Goal: Find specific page/section: Find specific page/section

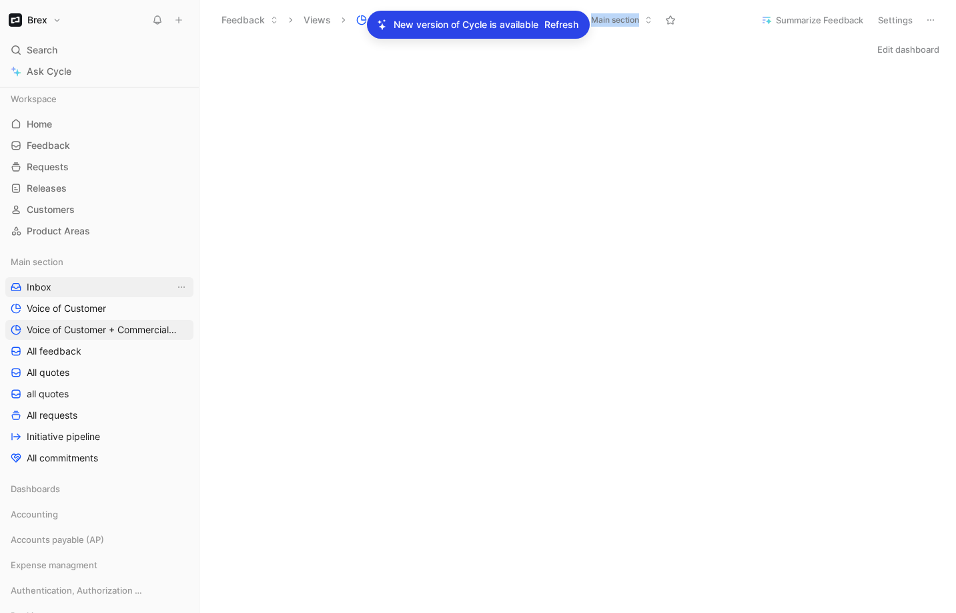
scroll to position [85, 0]
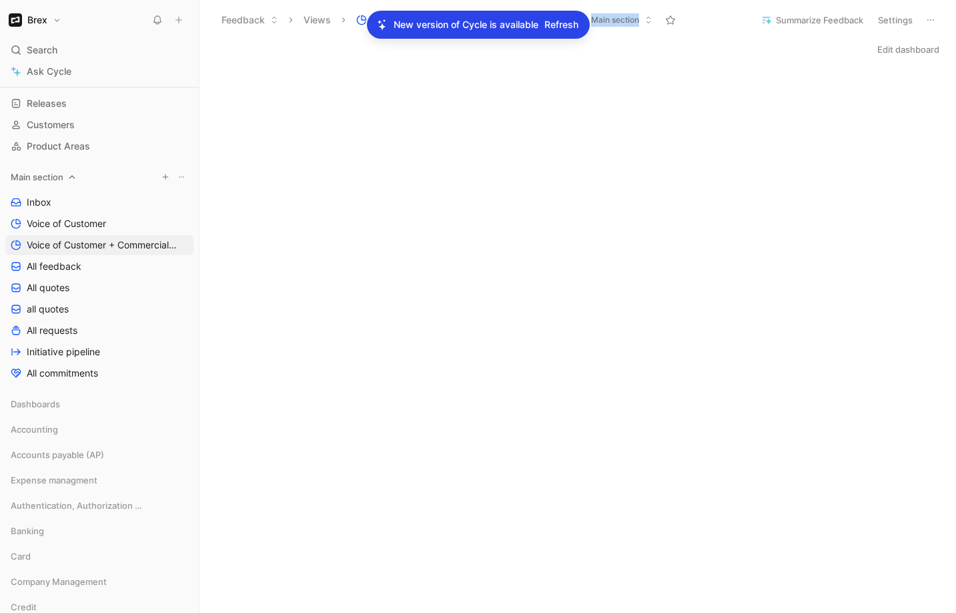
click at [39, 181] on span "Main section" at bounding box center [37, 176] width 53 height 13
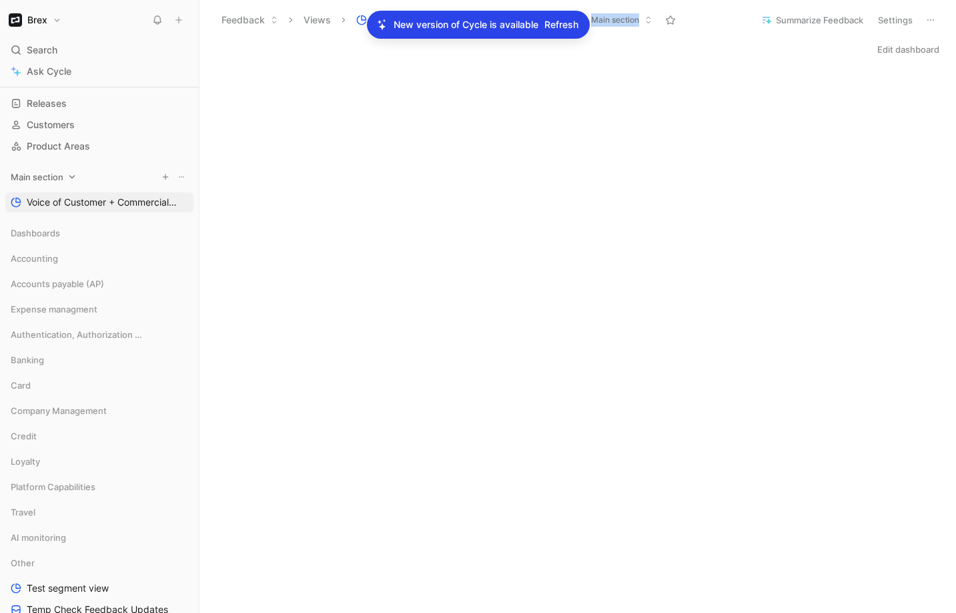
click at [42, 178] on span "Main section" at bounding box center [37, 176] width 53 height 13
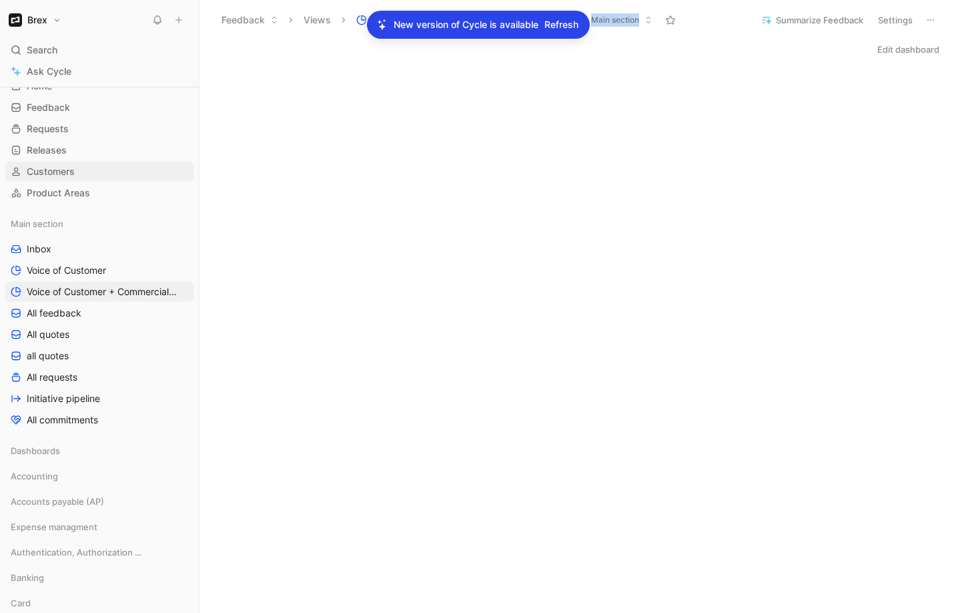
scroll to position [0, 0]
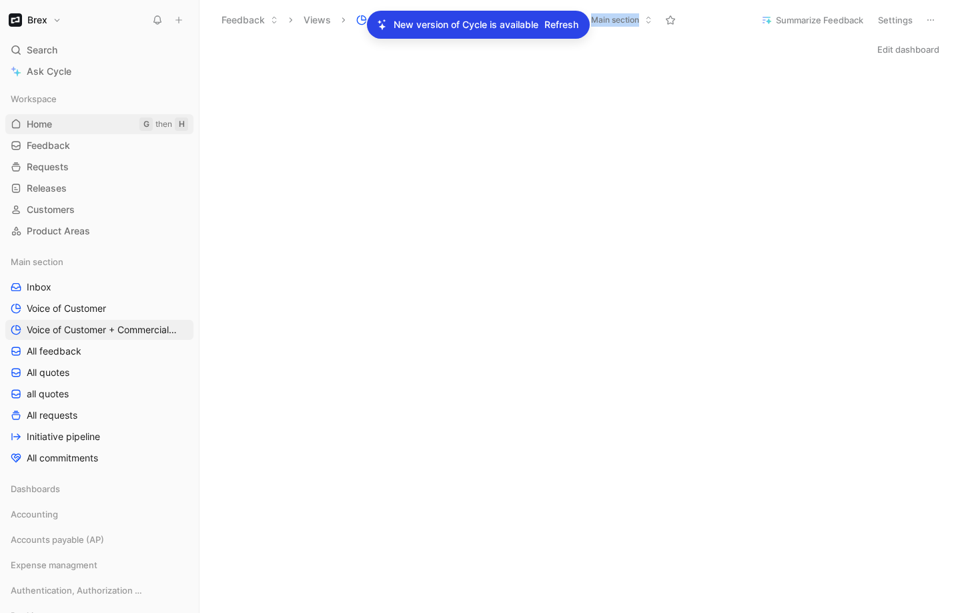
click at [55, 122] on link "Home G then H" at bounding box center [99, 124] width 188 height 20
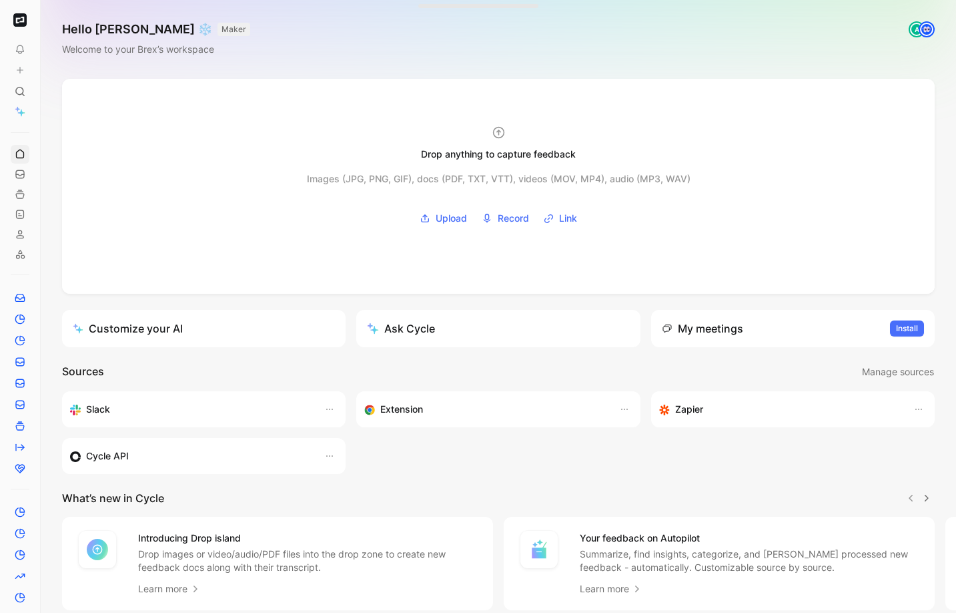
click at [25, 21] on img "button" at bounding box center [19, 19] width 13 height 13
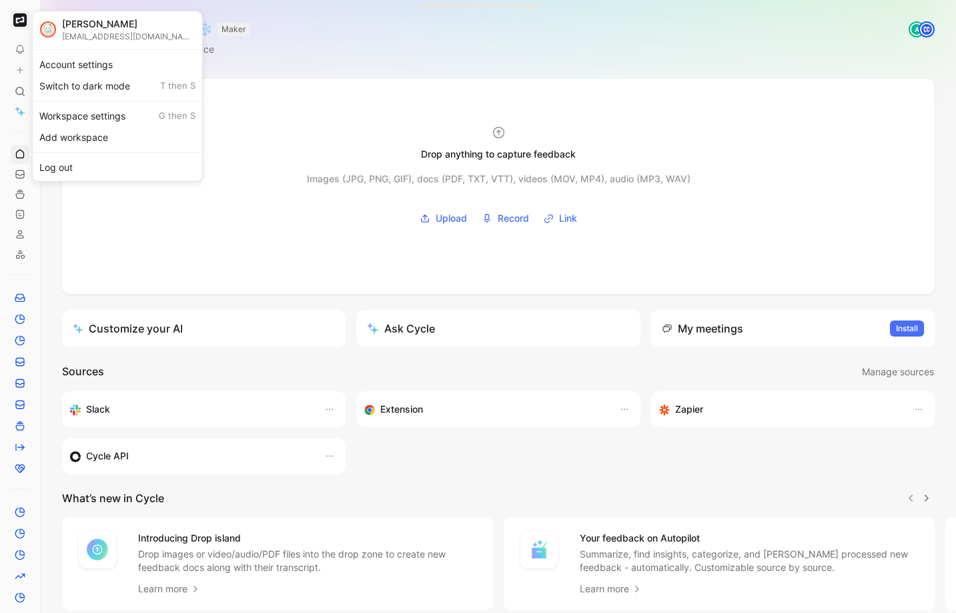
click at [357, 61] on div at bounding box center [478, 306] width 956 height 613
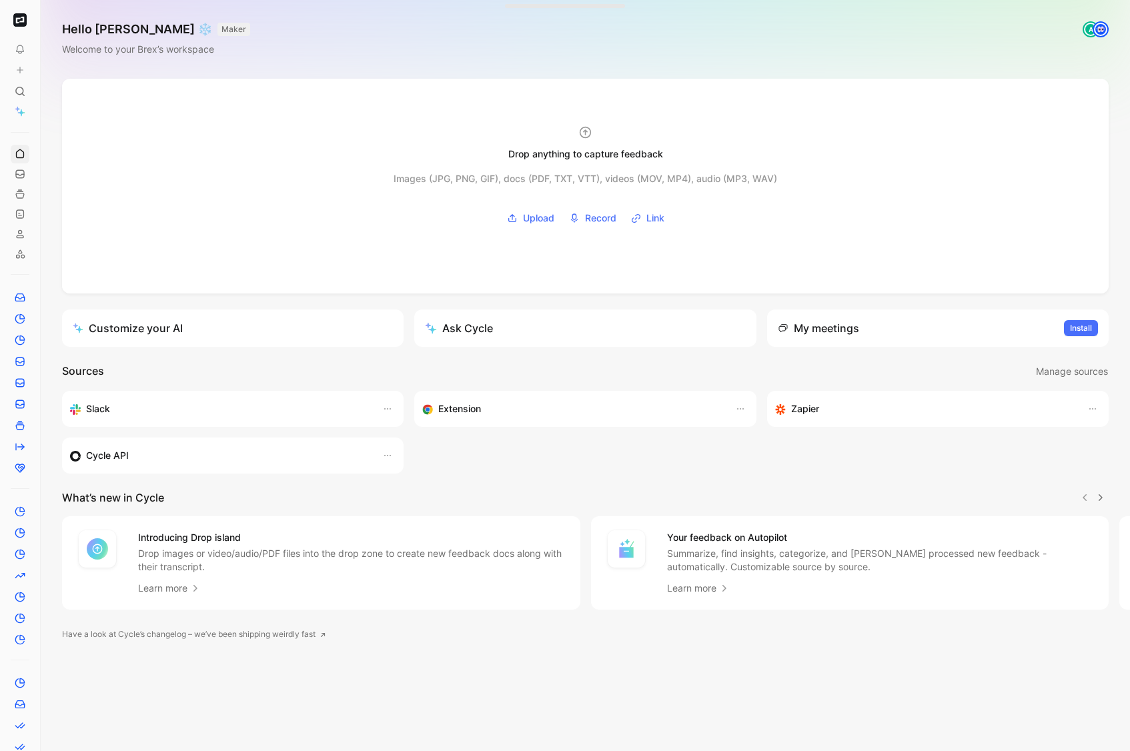
click at [43, 11] on button at bounding box center [44, 20] width 19 height 19
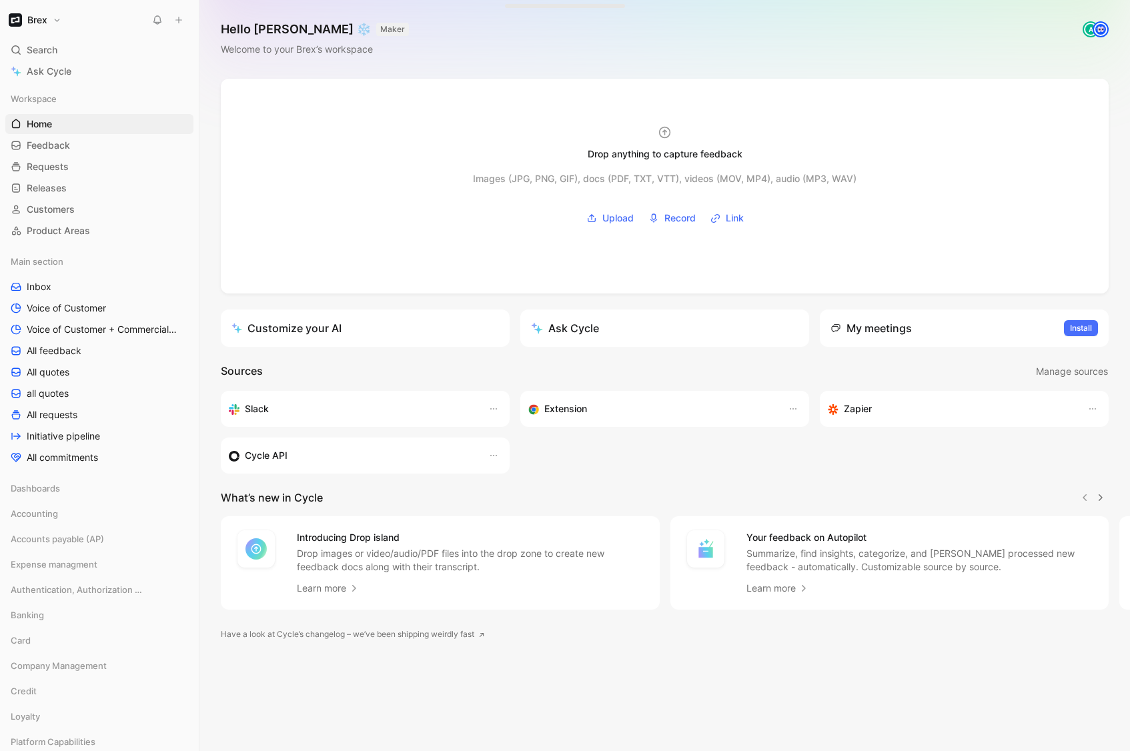
click at [59, 27] on button "Brex" at bounding box center [34, 20] width 59 height 19
click at [47, 140] on div "Workspace settings G then S" at bounding box center [91, 137] width 164 height 21
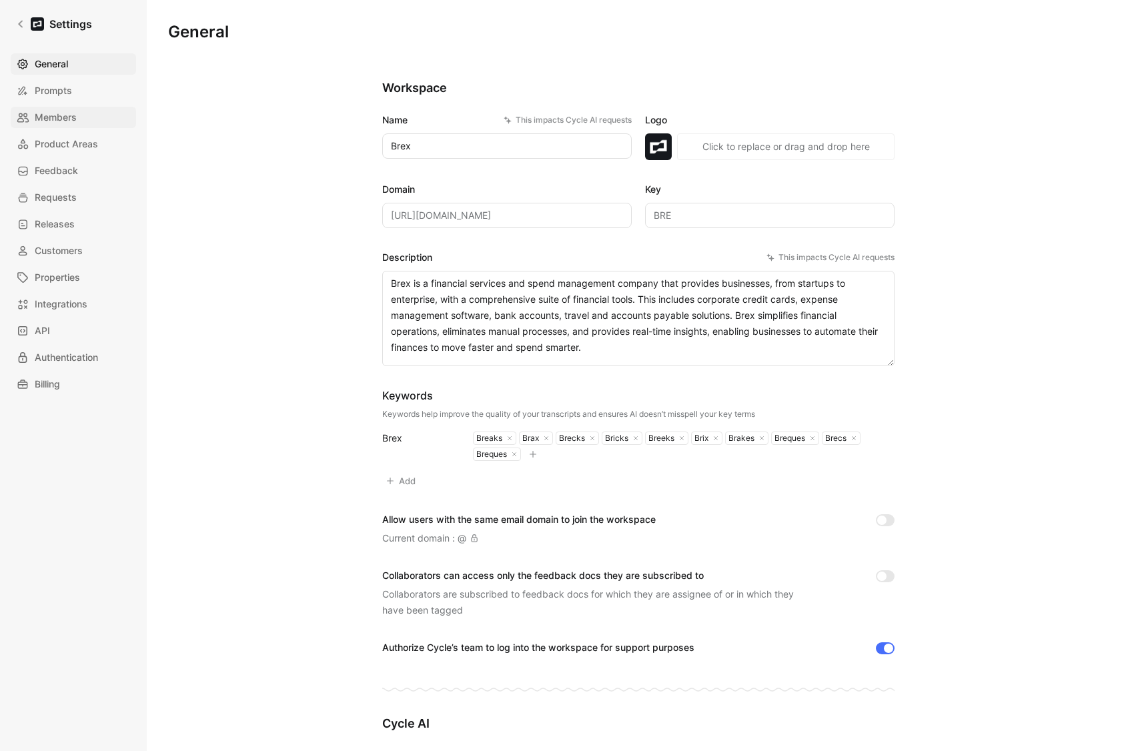
click at [51, 114] on span "Members" at bounding box center [56, 117] width 42 height 16
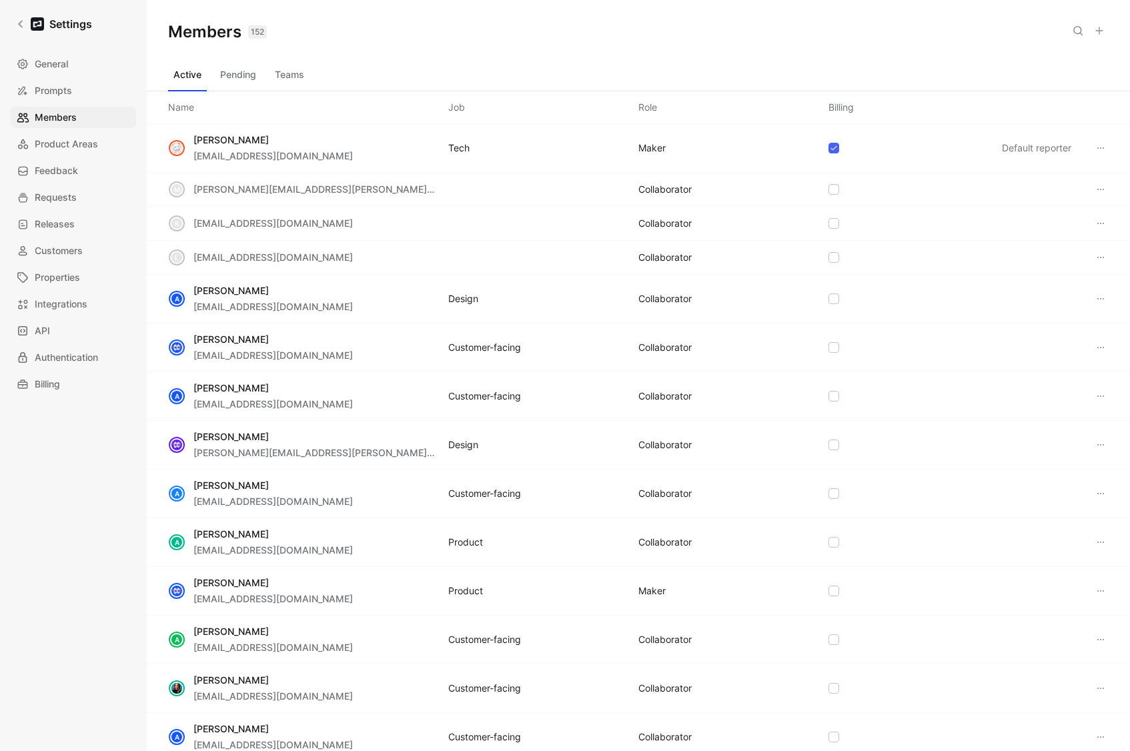
click at [280, 79] on button "Teams" at bounding box center [290, 74] width 40 height 21
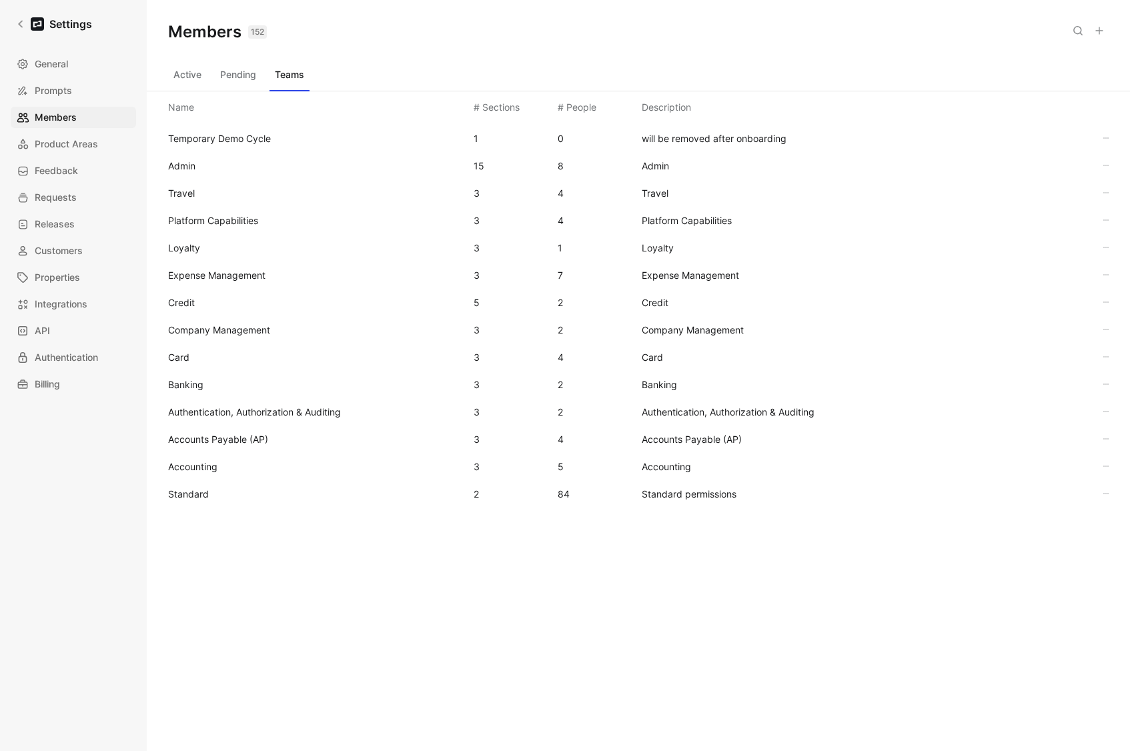
click at [186, 497] on span "Standard" at bounding box center [188, 493] width 41 height 11
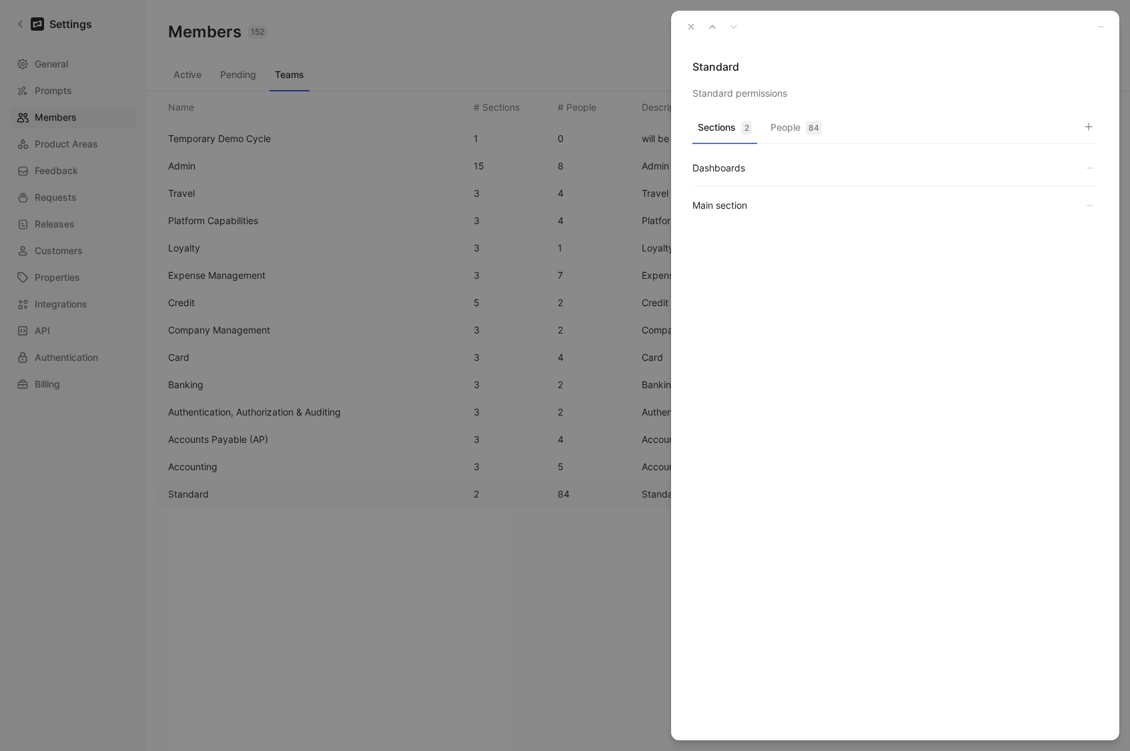
click at [787, 125] on button "People 84" at bounding box center [796, 131] width 62 height 26
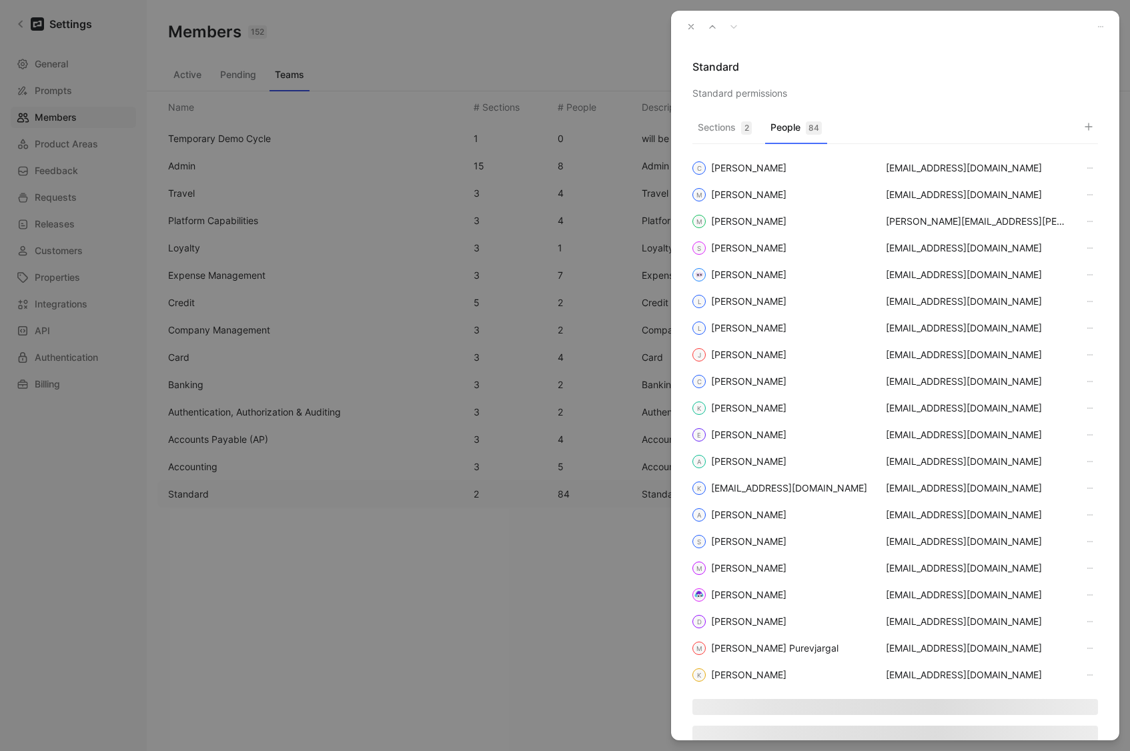
click at [956, 131] on icon "button" at bounding box center [1089, 126] width 11 height 11
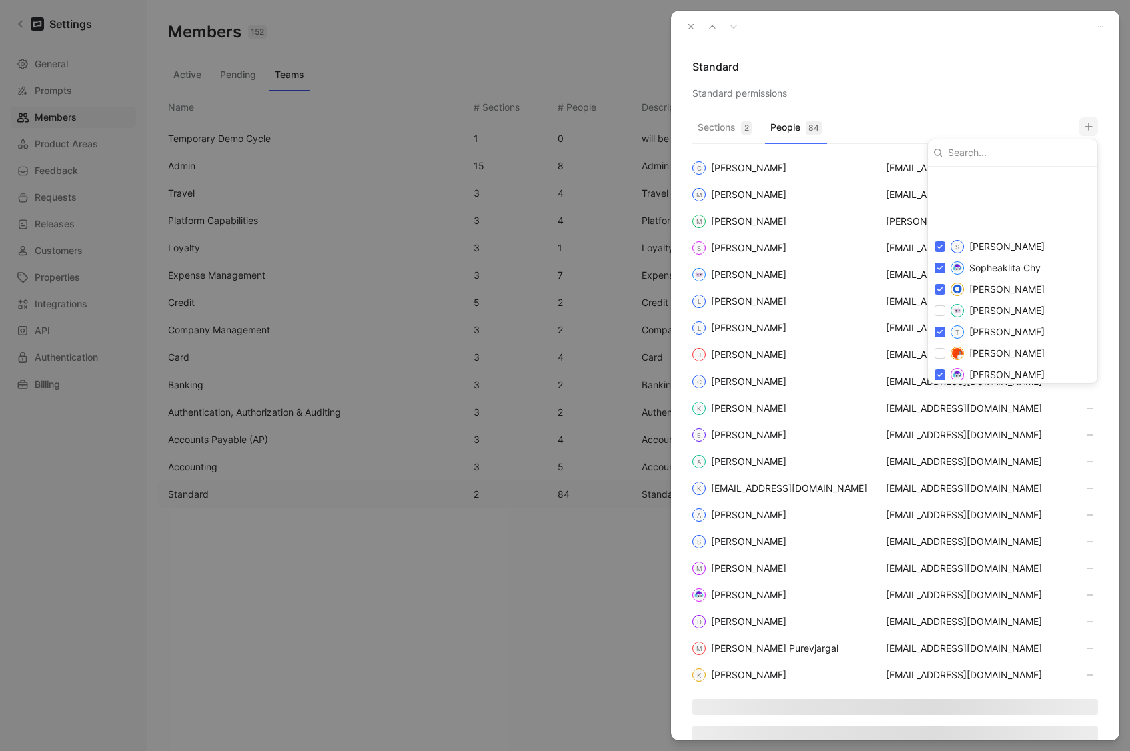
scroll to position [2098, 0]
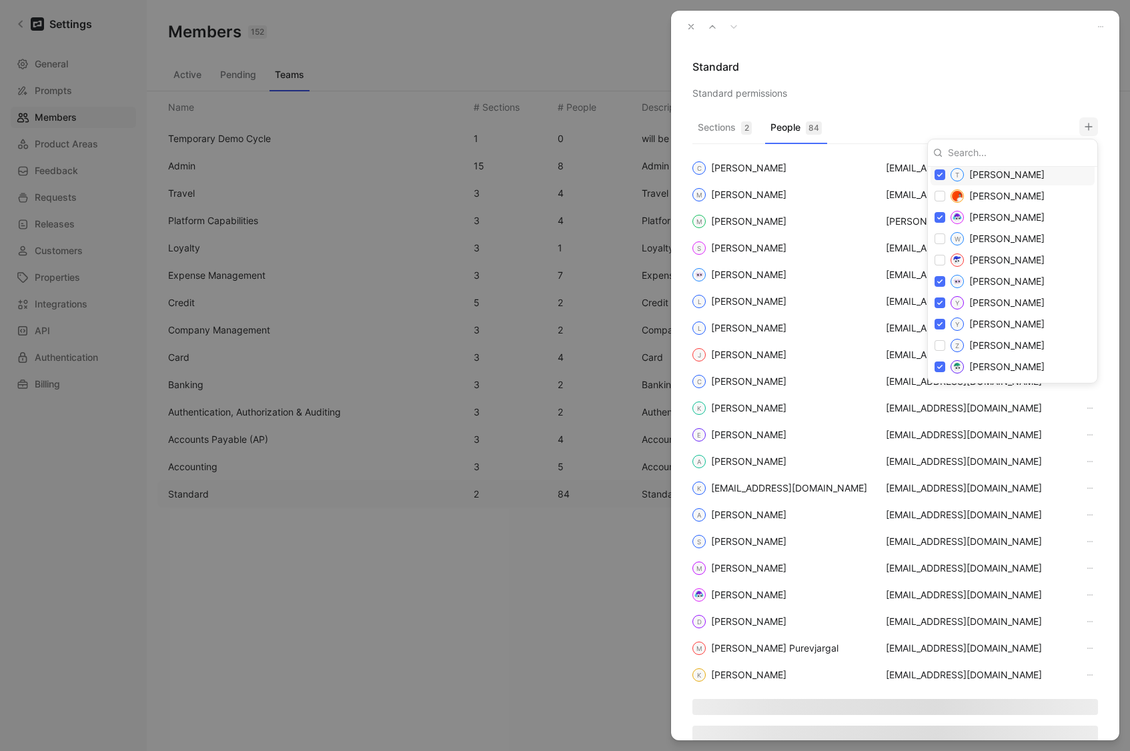
click at [956, 85] on div at bounding box center [565, 375] width 1130 height 751
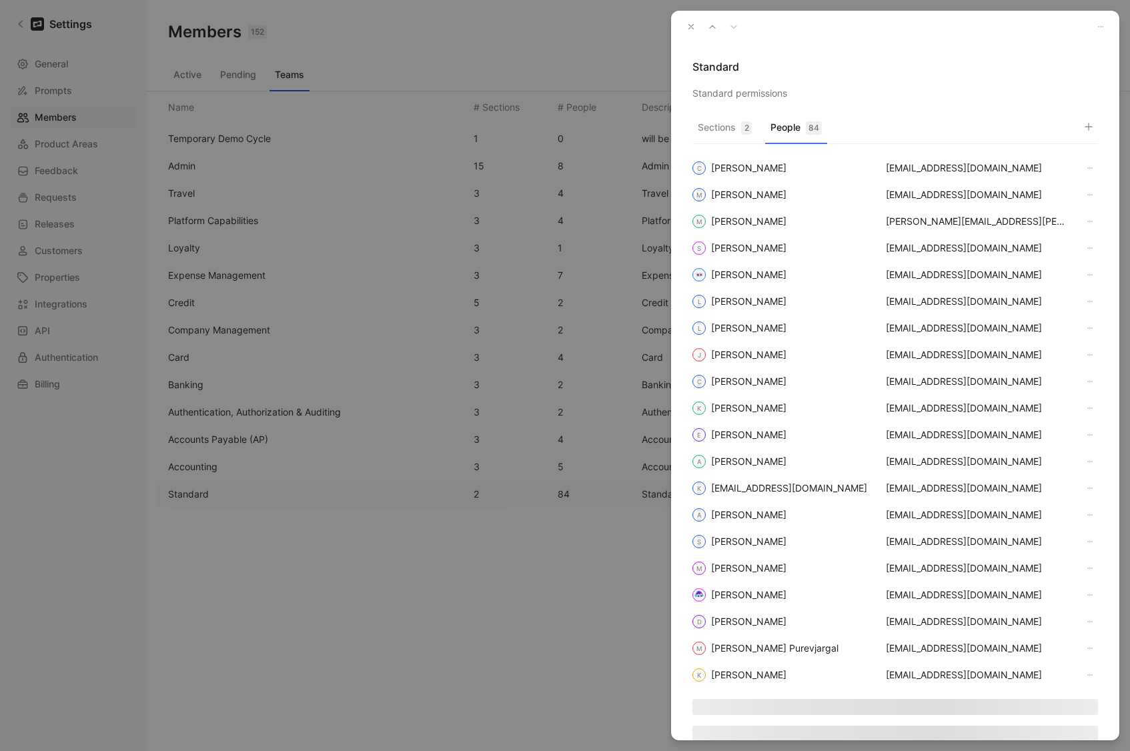
click at [695, 23] on icon "button" at bounding box center [691, 26] width 9 height 9
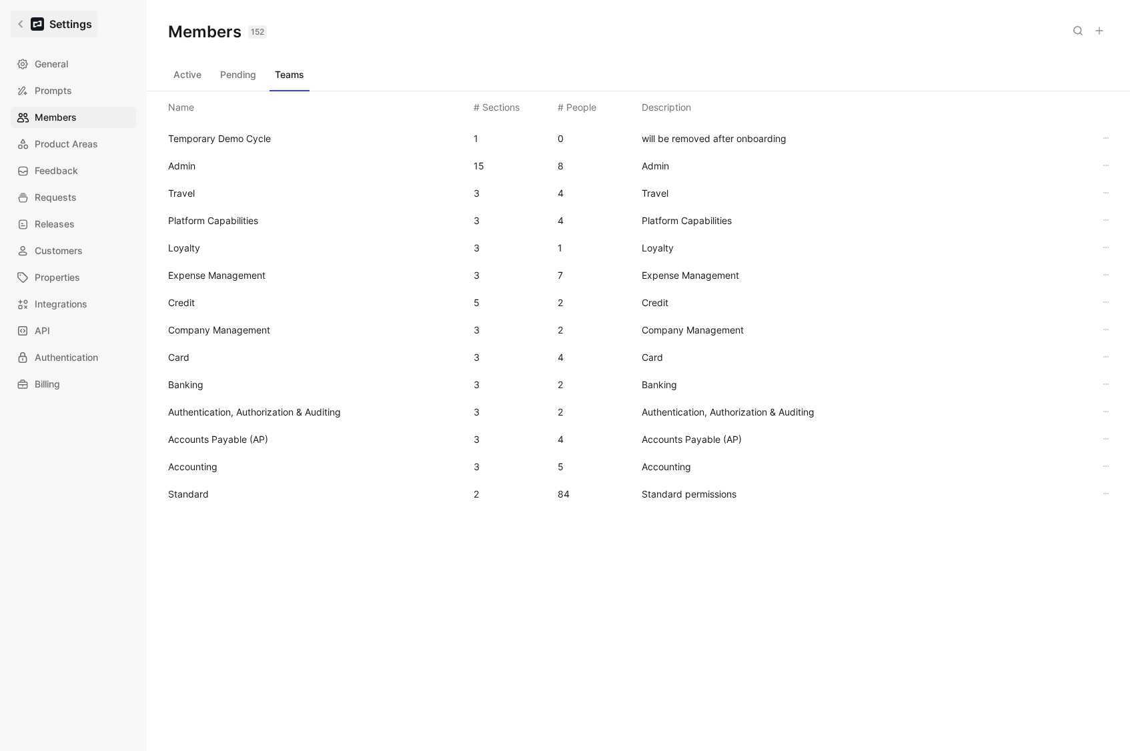
click at [19, 27] on icon at bounding box center [20, 23] width 9 height 9
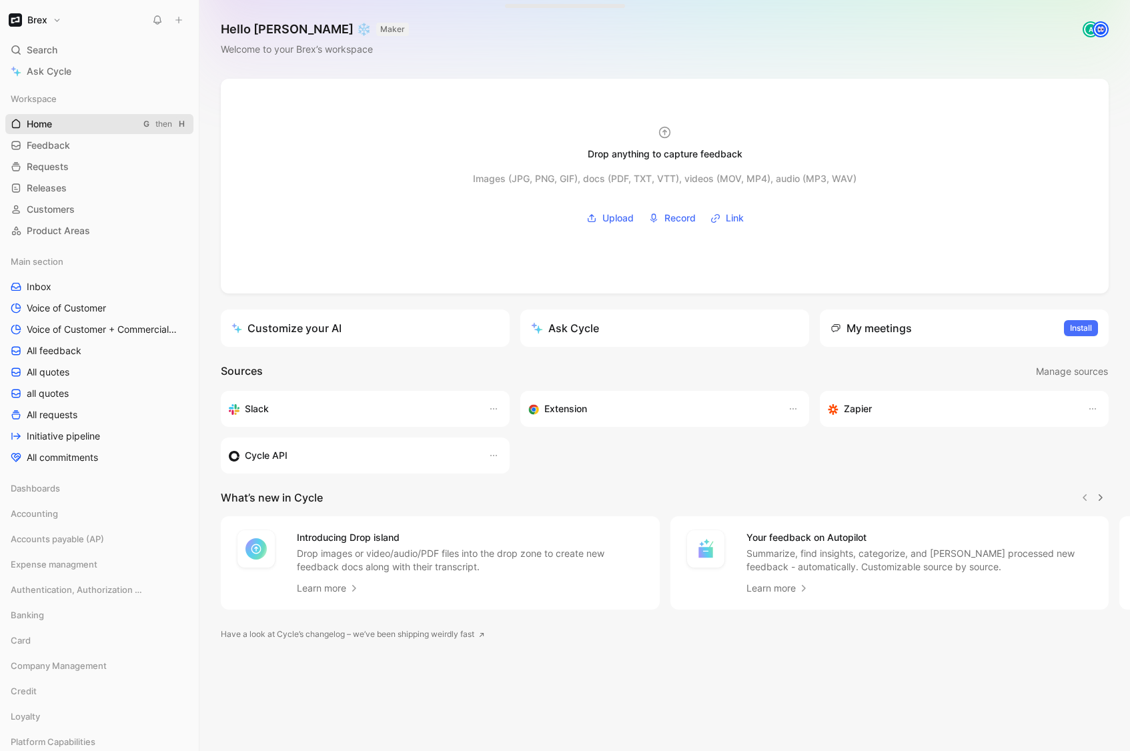
click at [59, 125] on link "Home G then H" at bounding box center [99, 124] width 188 height 20
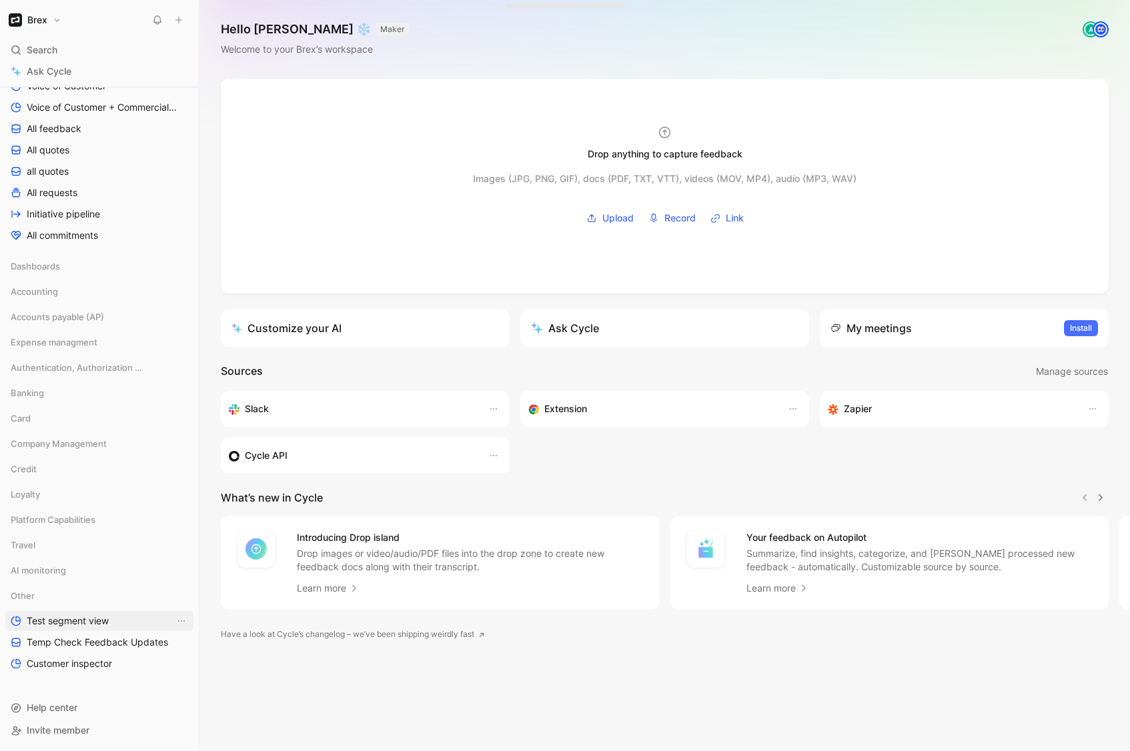
click at [78, 612] on span "Test segment view" at bounding box center [68, 621] width 82 height 13
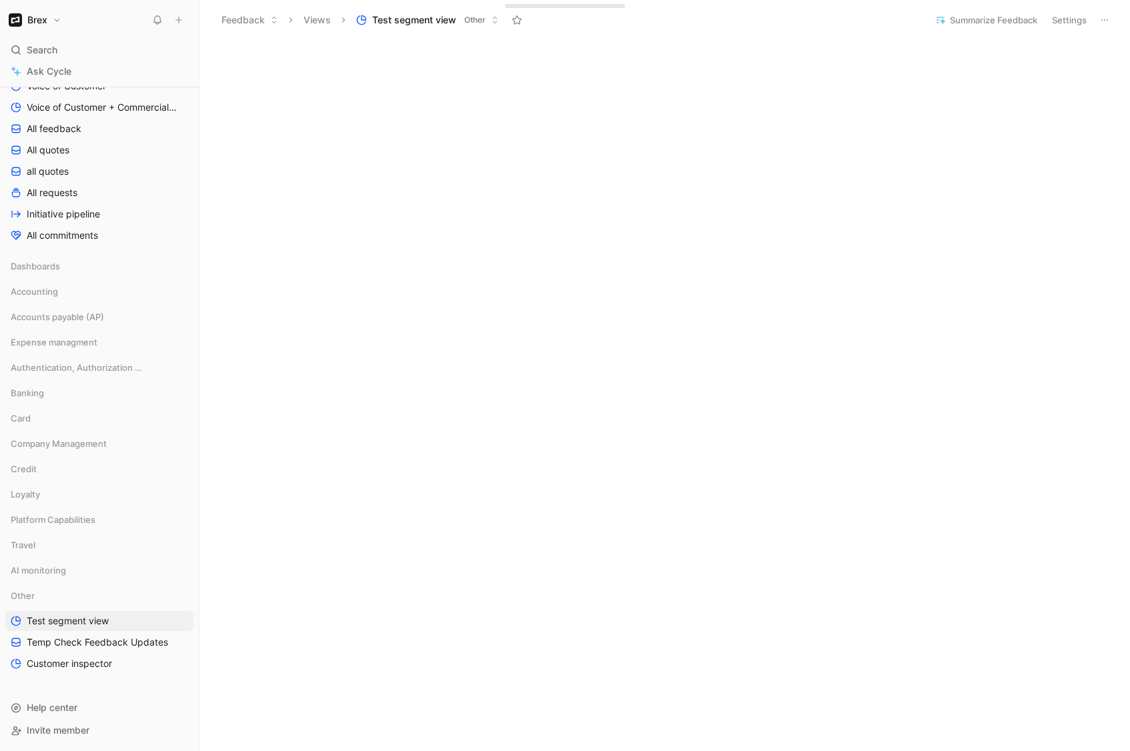
scroll to position [1404, 0]
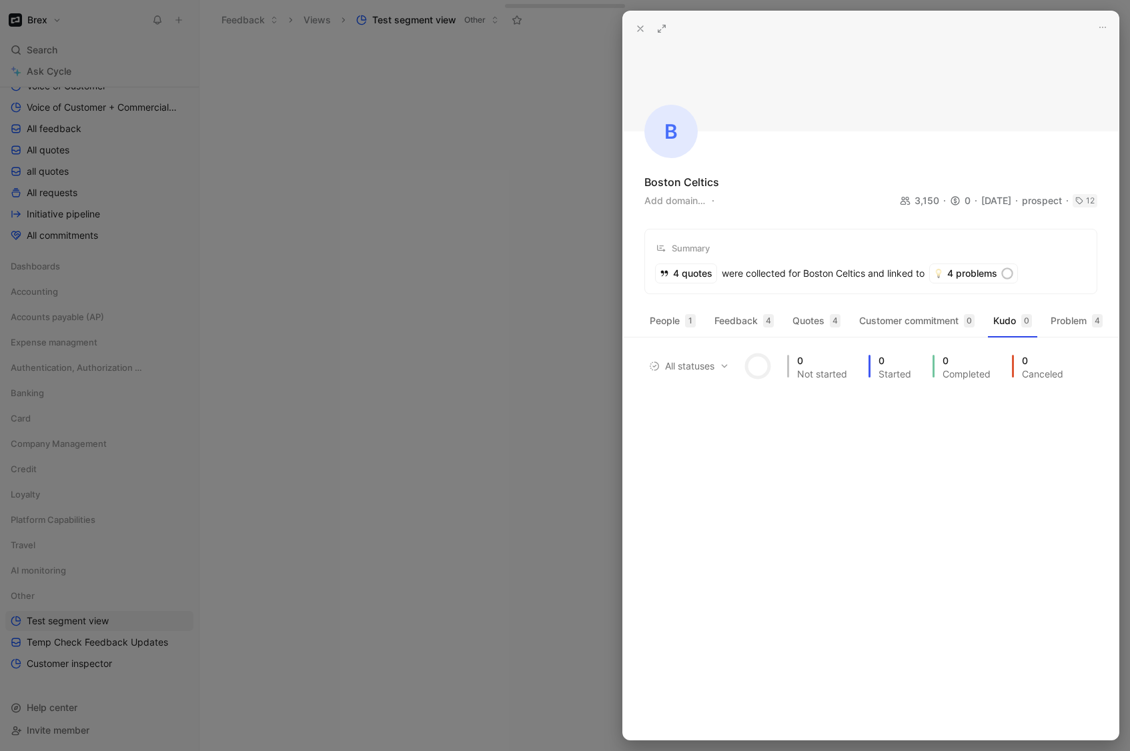
click at [635, 25] on icon at bounding box center [640, 28] width 11 height 11
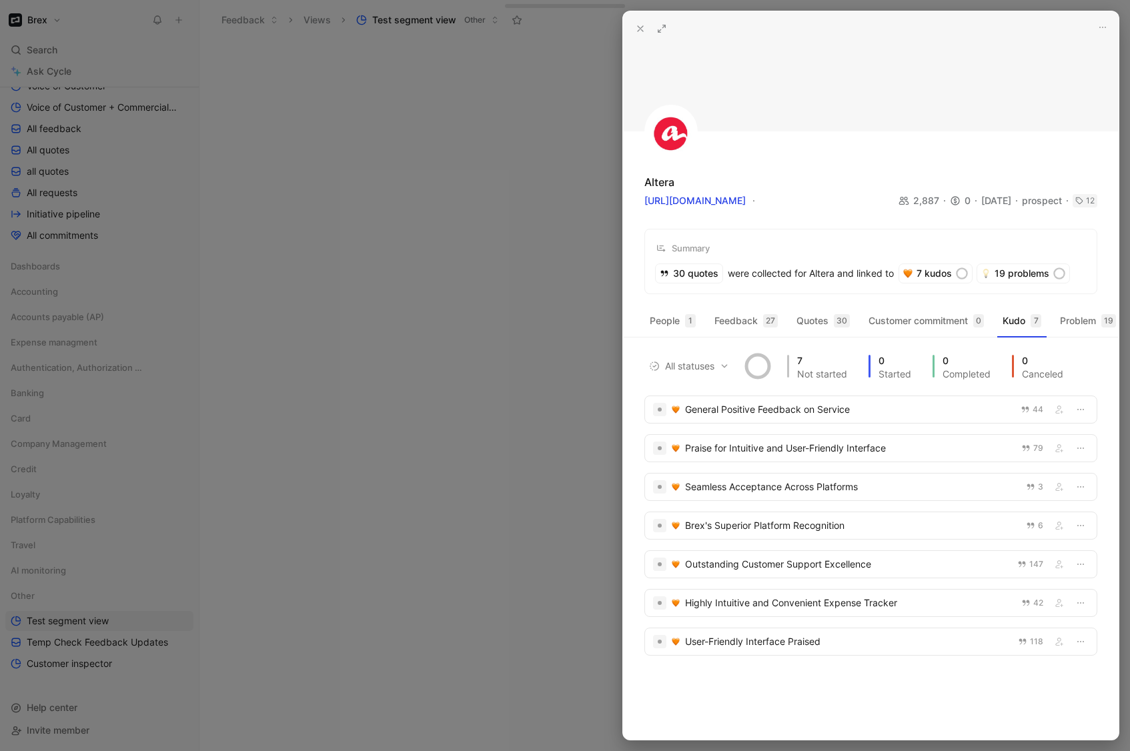
click at [645, 29] on icon at bounding box center [640, 28] width 11 height 11
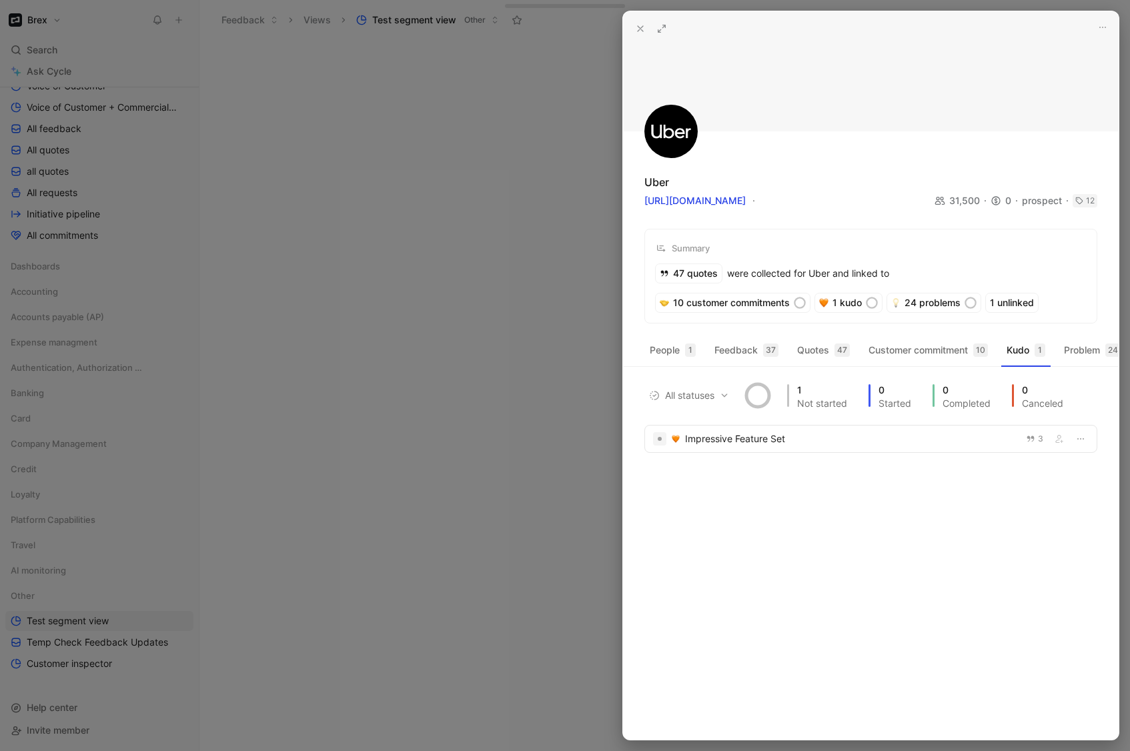
click at [640, 31] on icon at bounding box center [640, 28] width 11 height 11
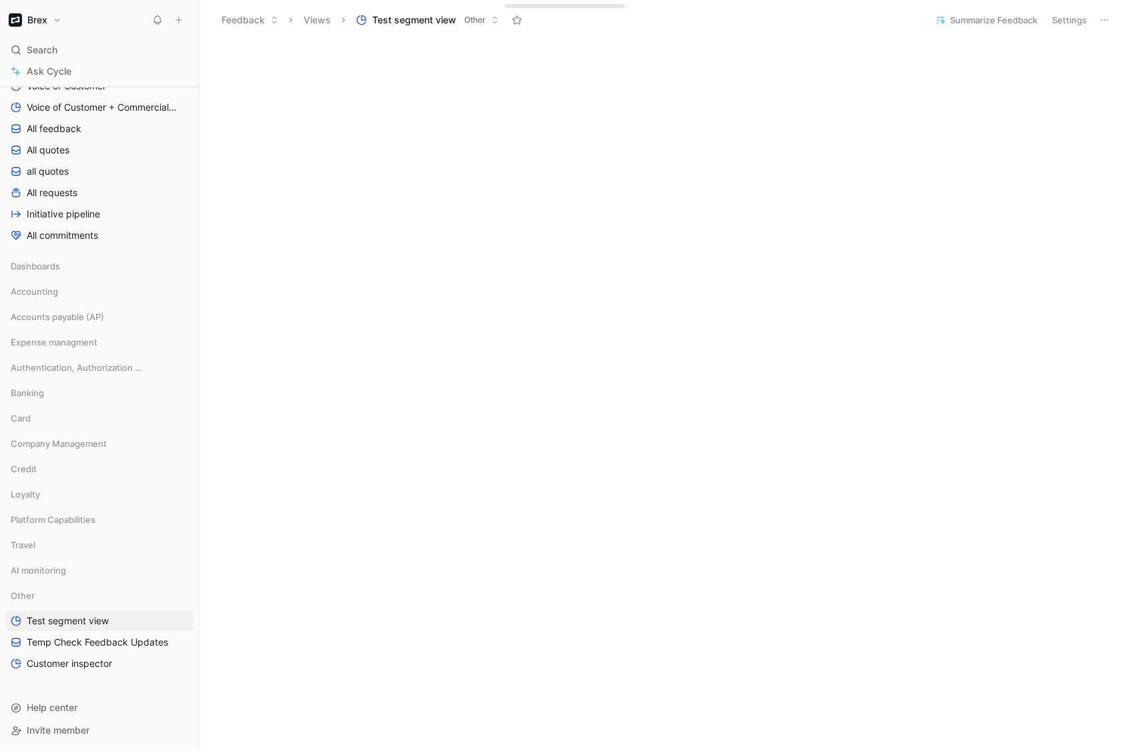
scroll to position [1948, 0]
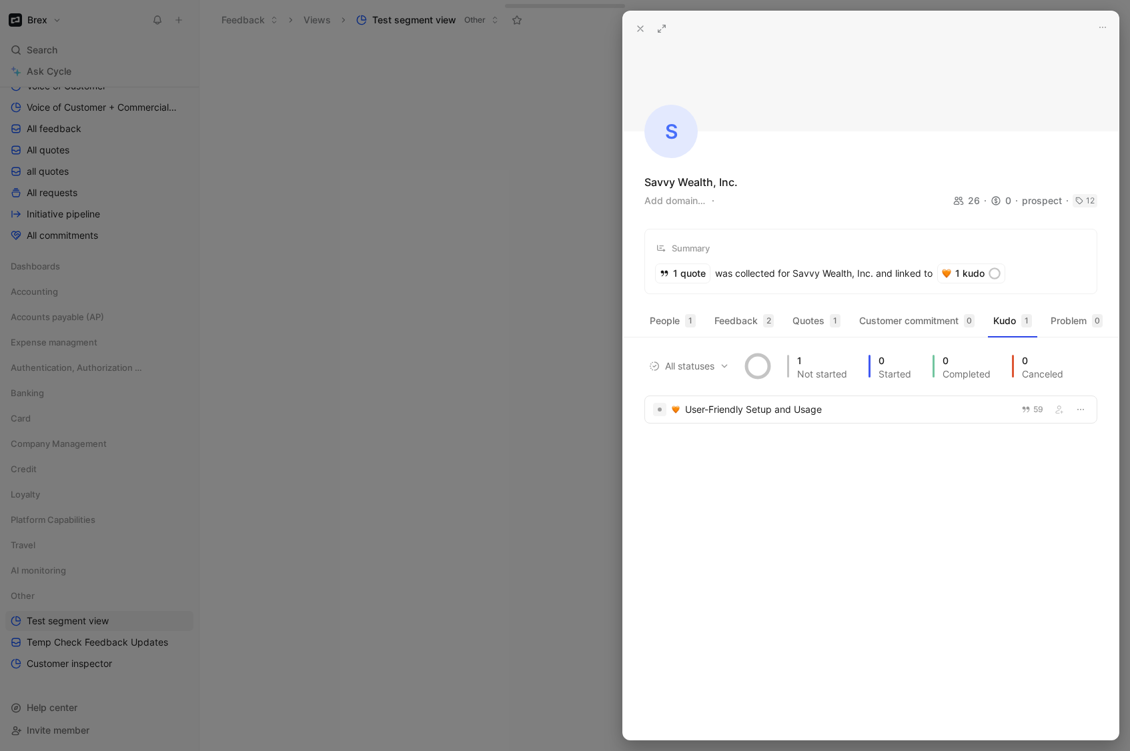
click at [643, 27] on use at bounding box center [640, 28] width 5 height 5
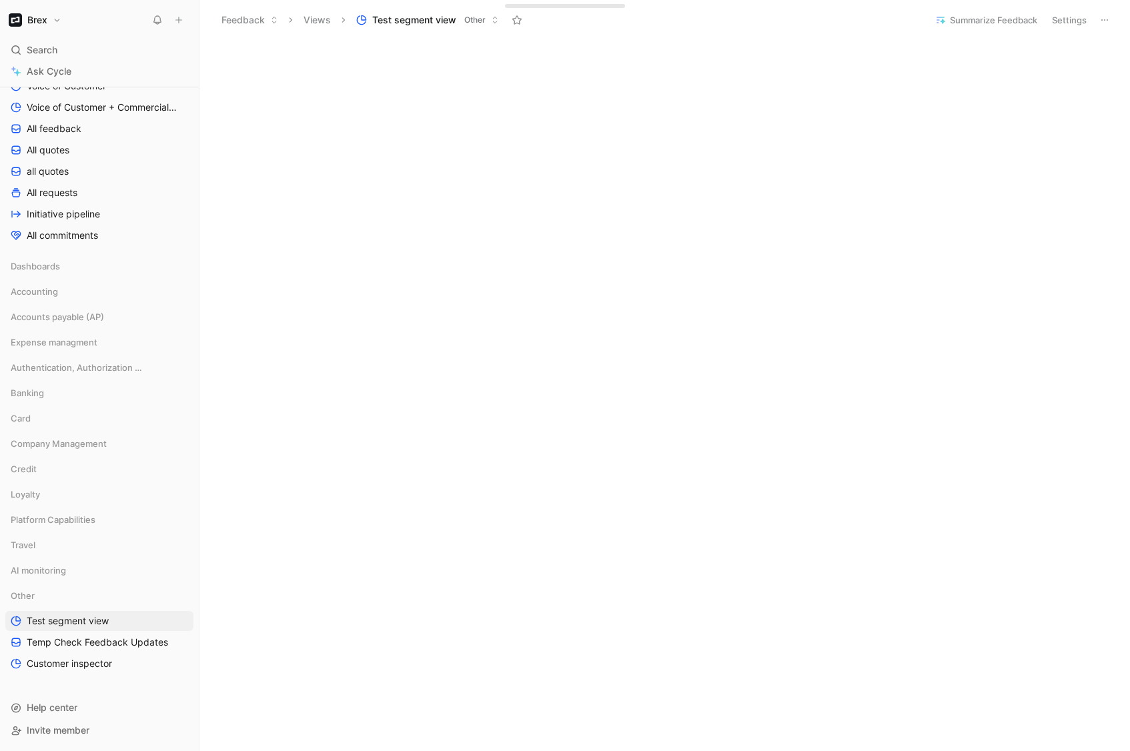
scroll to position [3038, 0]
